Goal: Find contact information: Find contact information

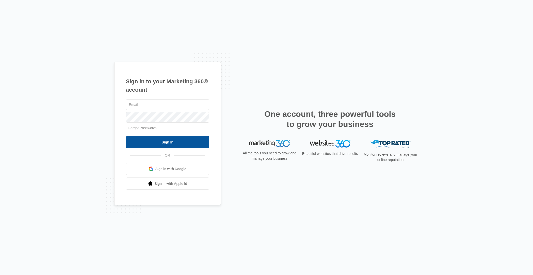
type input "kaya.wagner@madwire.com"
click at [179, 137] on input "Sign In" at bounding box center [167, 142] width 83 height 12
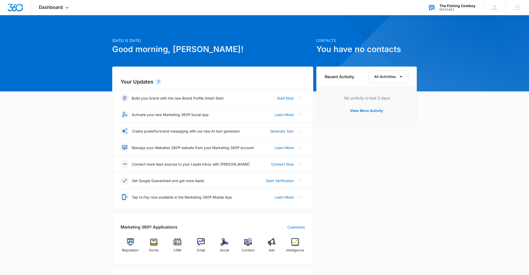
click at [463, 11] on div "The Fishing Cowboy M335462 Your Accounts View All" at bounding box center [451, 7] width 62 height 15
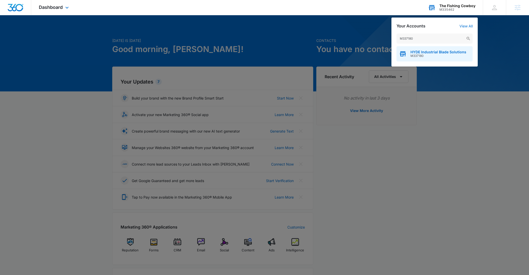
type input "M337180"
click at [414, 53] on span "HYDE Industrial Blade Solutions" at bounding box center [438, 52] width 56 height 4
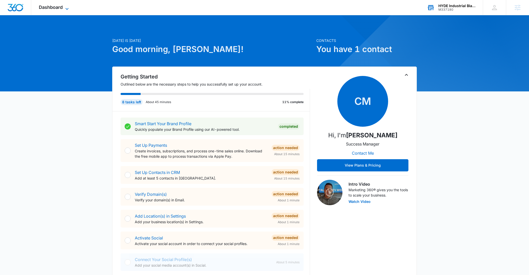
click at [66, 9] on icon at bounding box center [67, 9] width 6 height 6
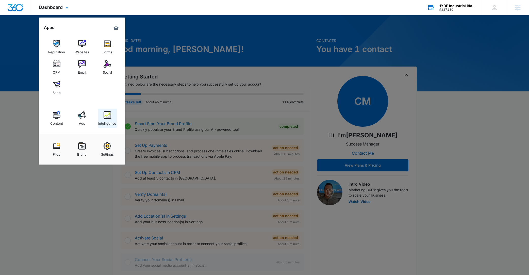
click at [109, 110] on link "Intelligence" at bounding box center [107, 118] width 19 height 19
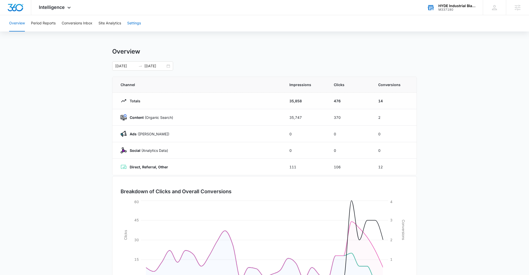
click at [134, 20] on button "Settings" at bounding box center [134, 23] width 14 height 16
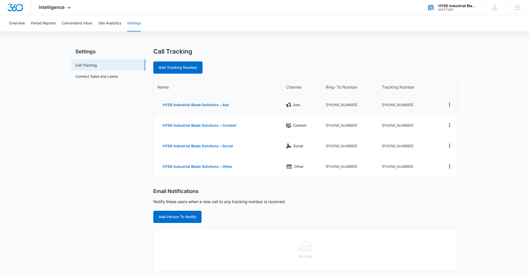
click at [395, 106] on td "[PHONE_NUMBER]" at bounding box center [406, 105] width 57 height 21
click at [394, 106] on td "[PHONE_NUMBER]" at bounding box center [406, 105] width 57 height 21
copy td "15082338419"
